Goal: Browse casually

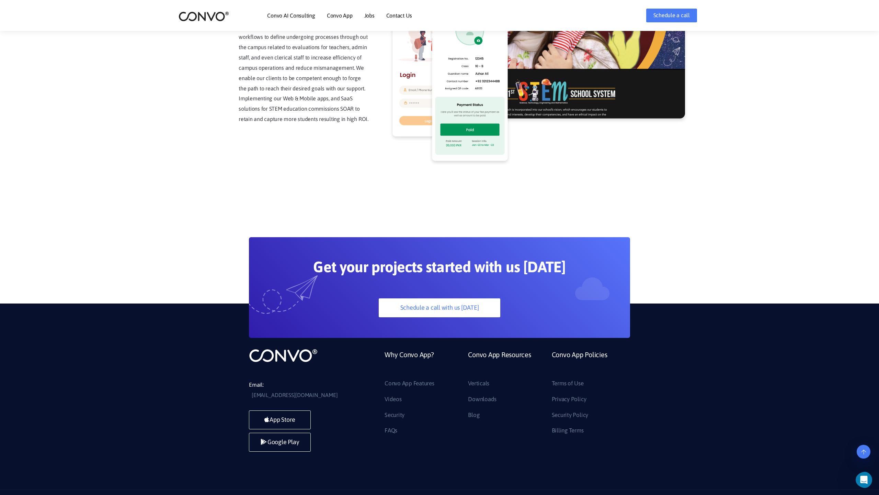
scroll to position [1749, 0]
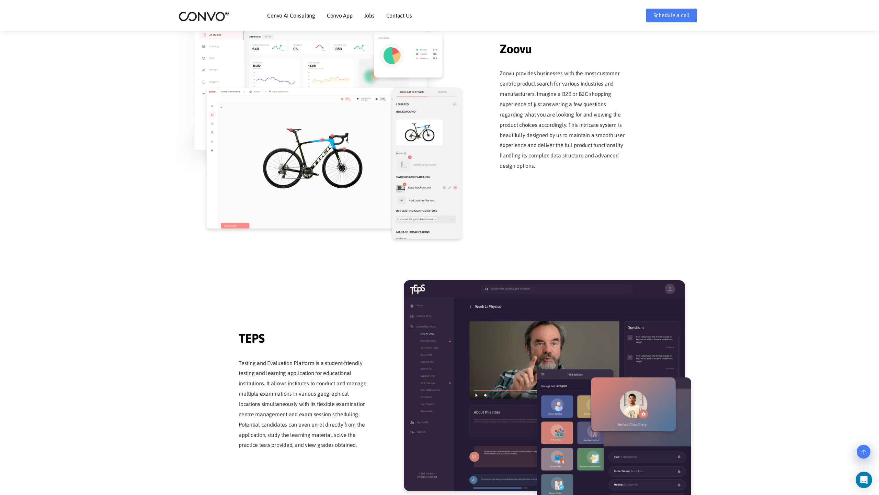
scroll to position [1346, 0]
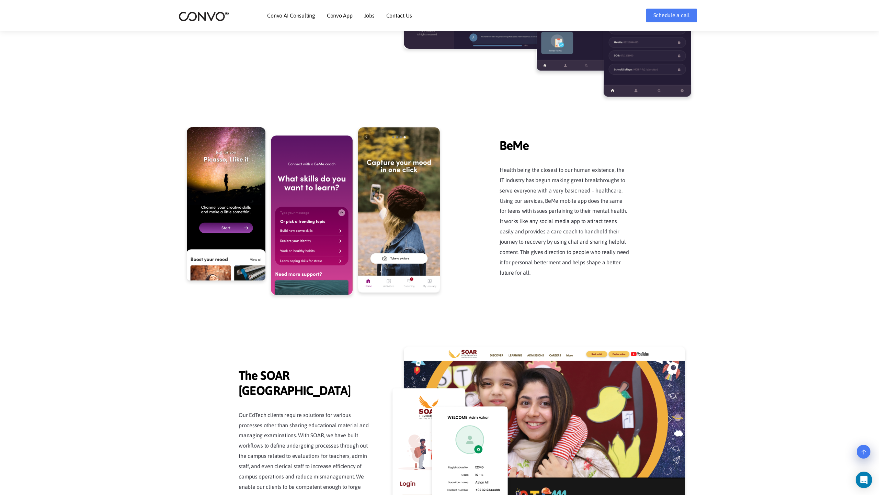
scroll to position [1346, 0]
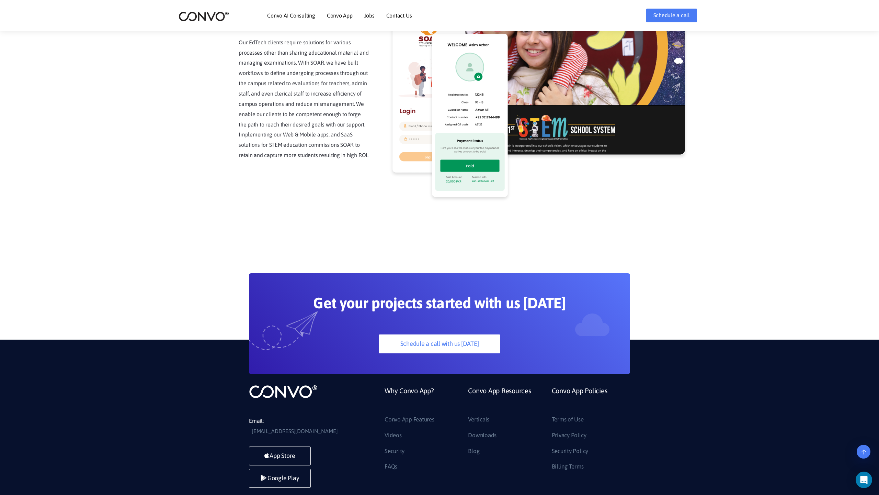
scroll to position [1749, 0]
